Goal: Task Accomplishment & Management: Manage account settings

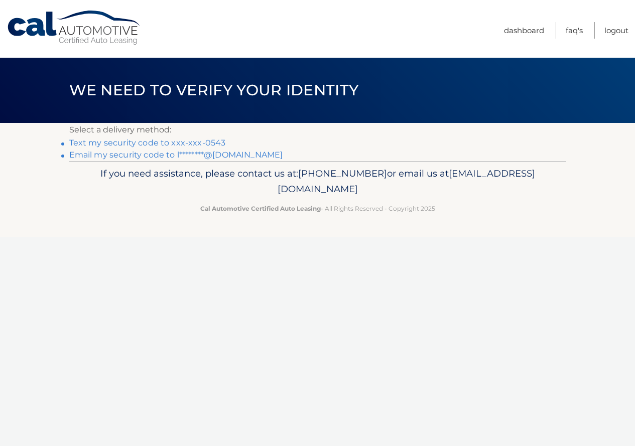
click at [139, 142] on link "Text my security code to xxx-xxx-0543" at bounding box center [147, 143] width 157 height 10
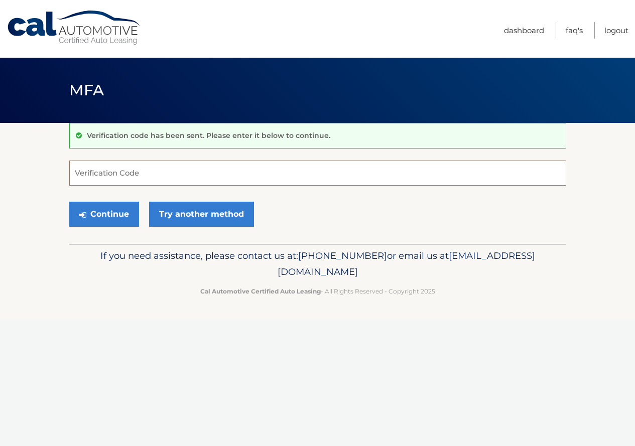
click at [177, 176] on input "Verification Code" at bounding box center [317, 173] width 497 height 25
type input "634454"
click at [96, 215] on button "Continue" at bounding box center [104, 214] width 70 height 25
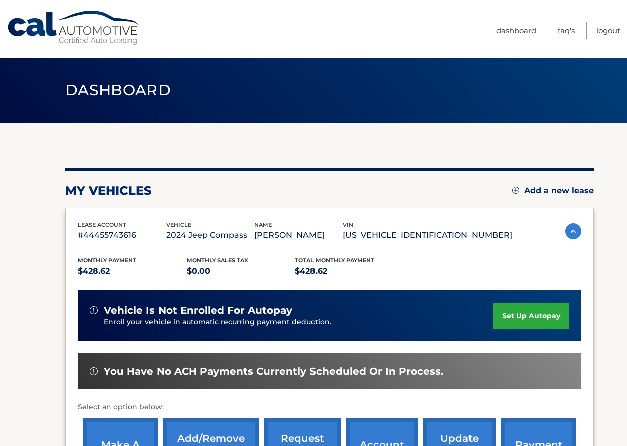
click at [319, 45] on nav "Menu Dashboard FAQ's Logout" at bounding box center [385, 29] width 471 height 58
